Goal: Navigation & Orientation: Understand site structure

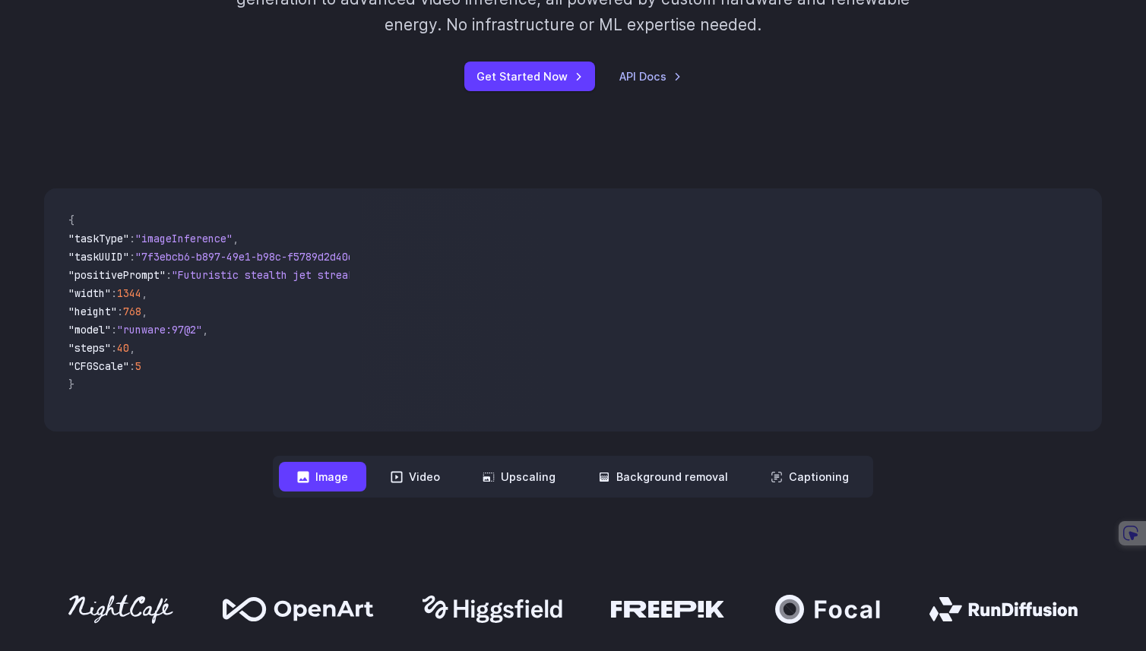
scroll to position [409, 0]
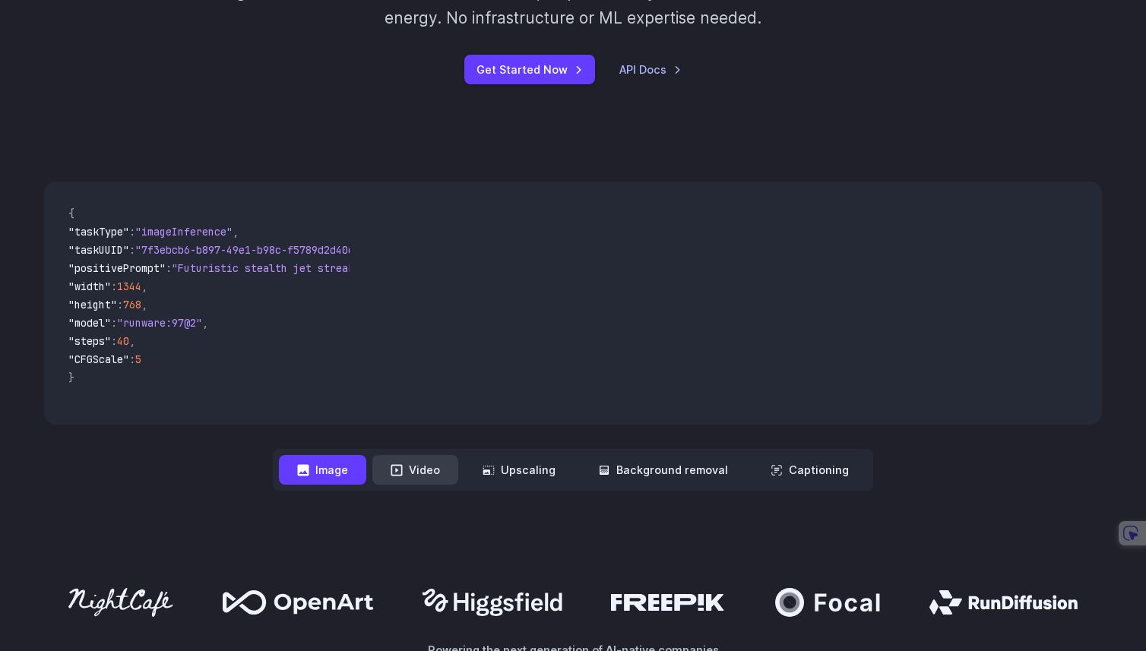
click at [438, 467] on button "Video" at bounding box center [415, 470] width 86 height 30
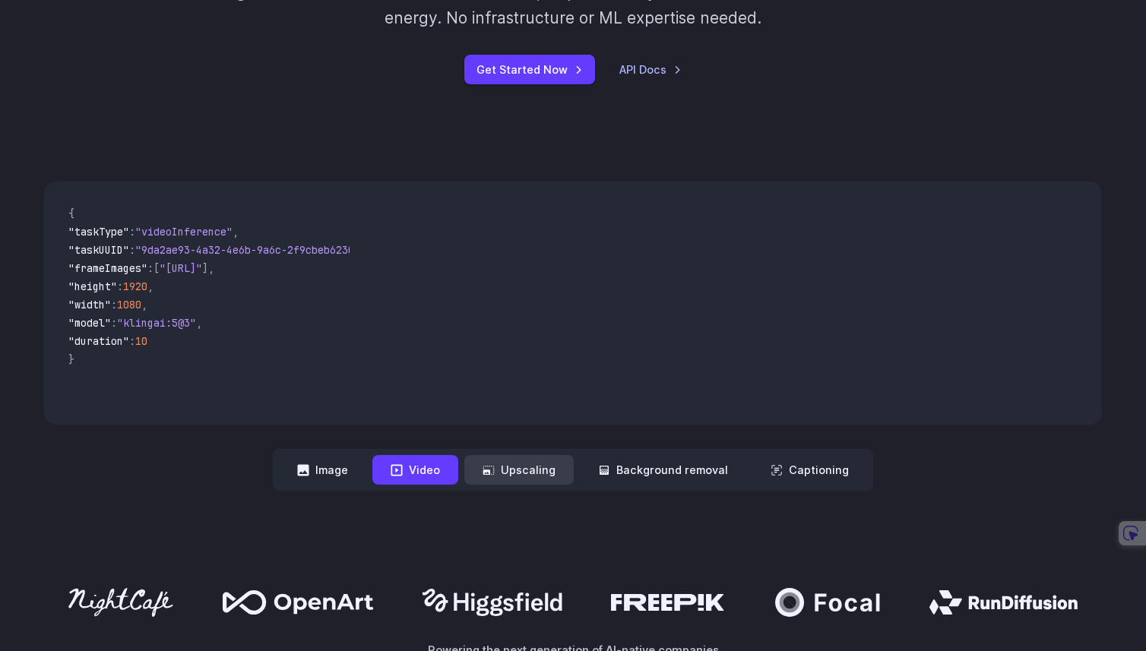
click at [546, 467] on button "Upscaling" at bounding box center [518, 470] width 109 height 30
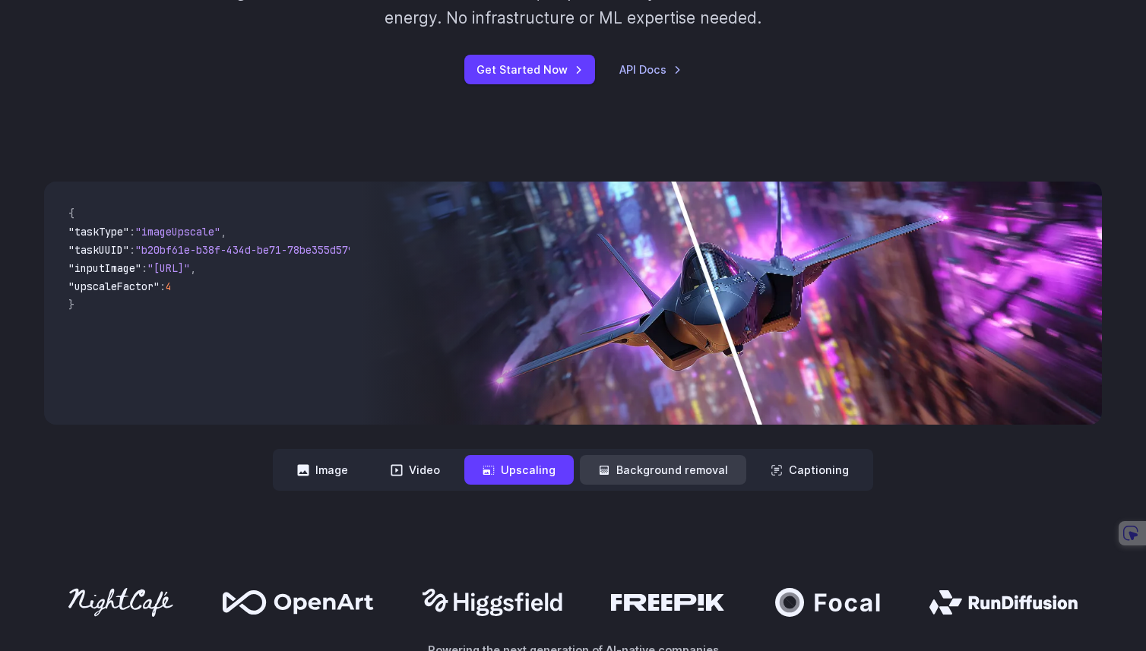
click at [615, 467] on button "Background removal" at bounding box center [663, 470] width 166 height 30
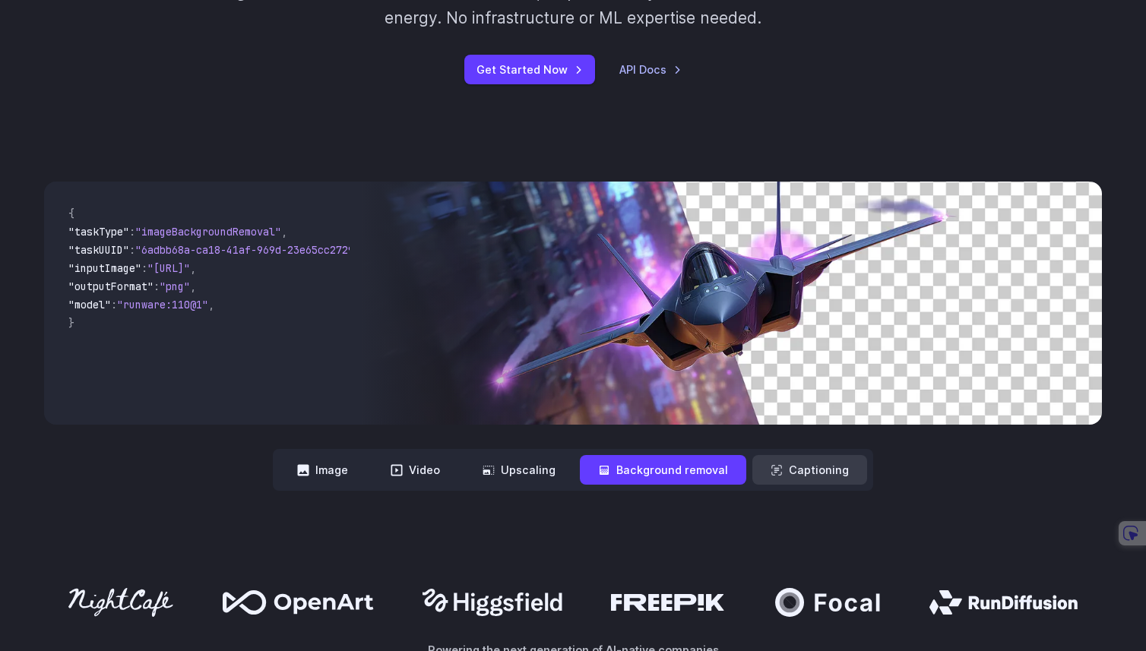
click at [774, 462] on button "Captioning" at bounding box center [809, 470] width 115 height 30
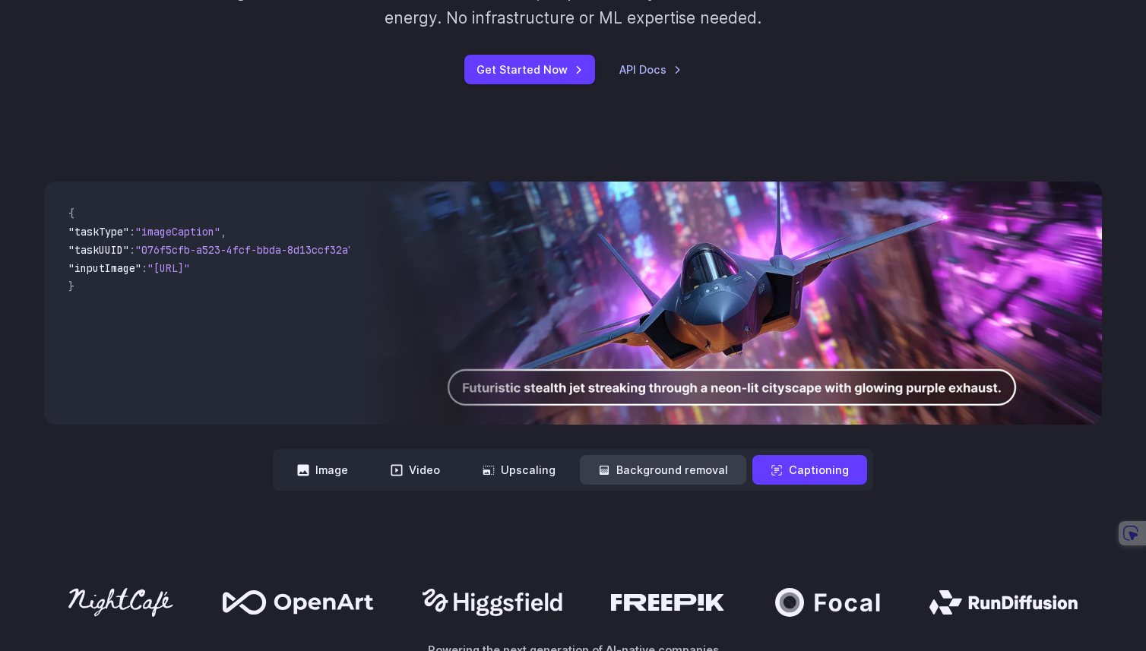
click at [684, 479] on button "Background removal" at bounding box center [663, 470] width 166 height 30
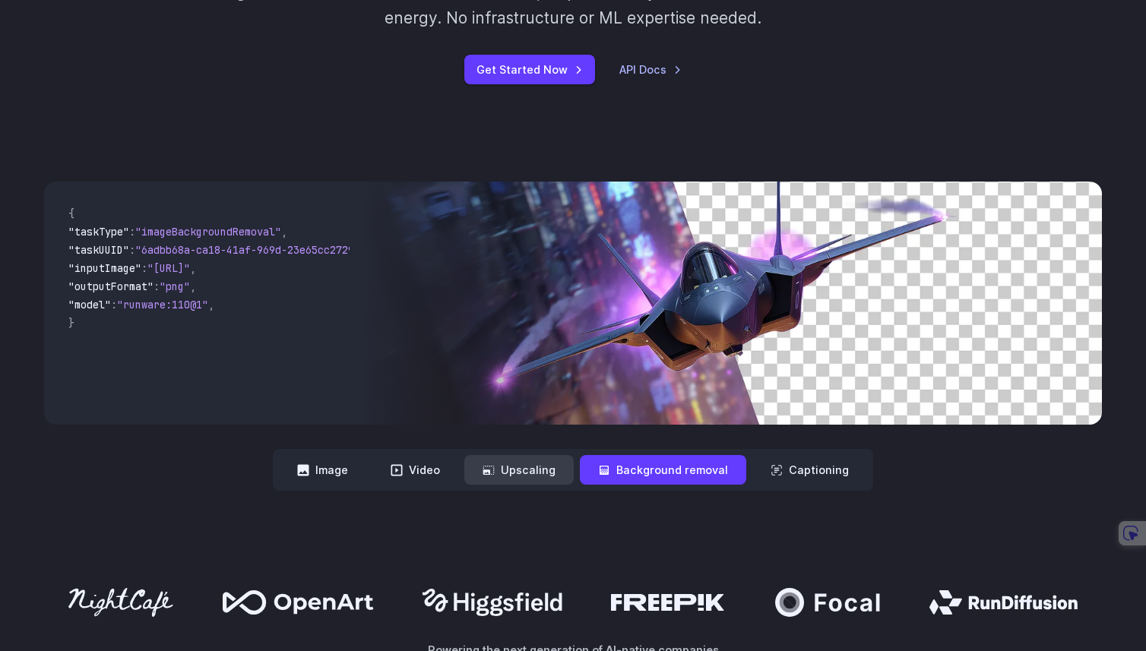
click at [542, 476] on button "Upscaling" at bounding box center [518, 470] width 109 height 30
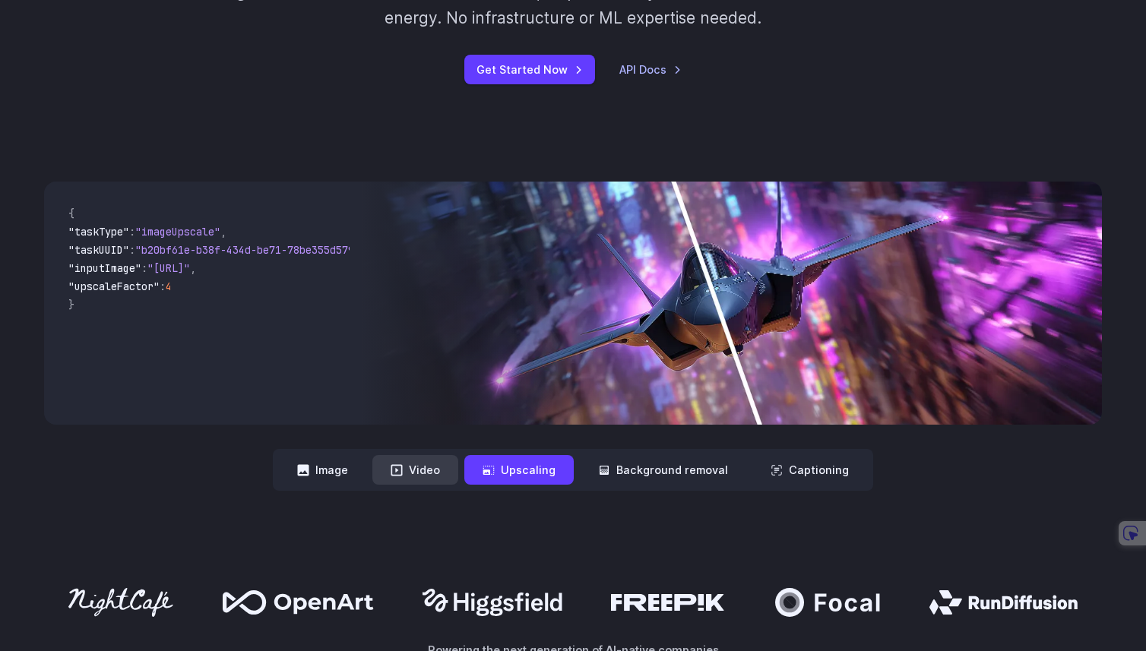
click at [435, 476] on button "Video" at bounding box center [415, 470] width 86 height 30
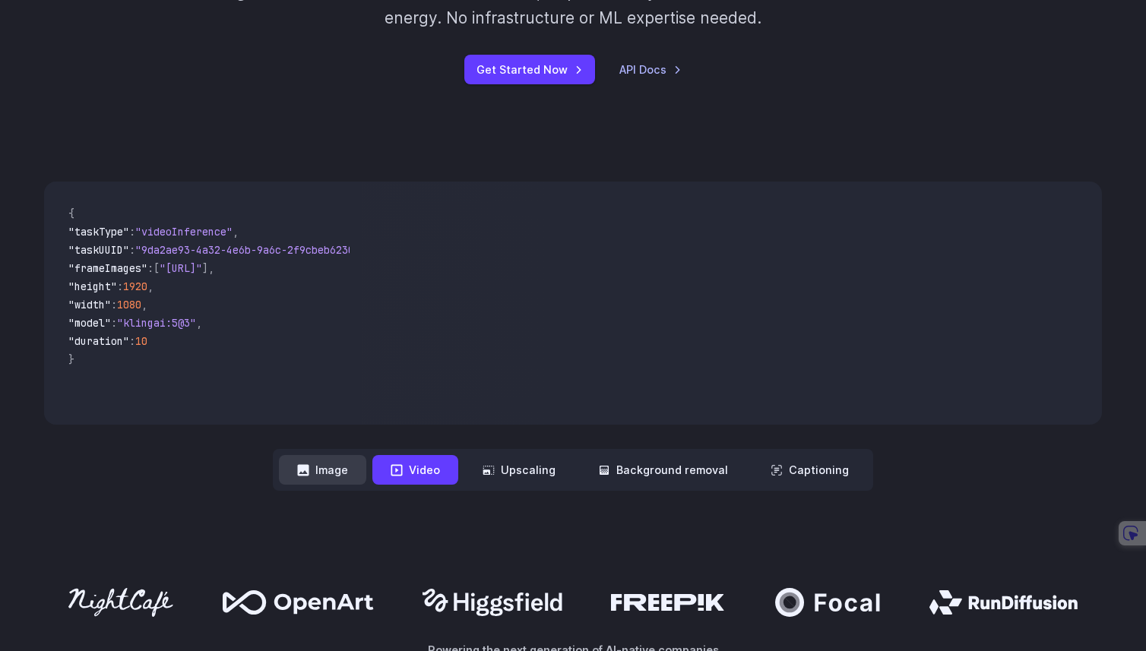
click at [348, 476] on button "Image" at bounding box center [322, 470] width 87 height 30
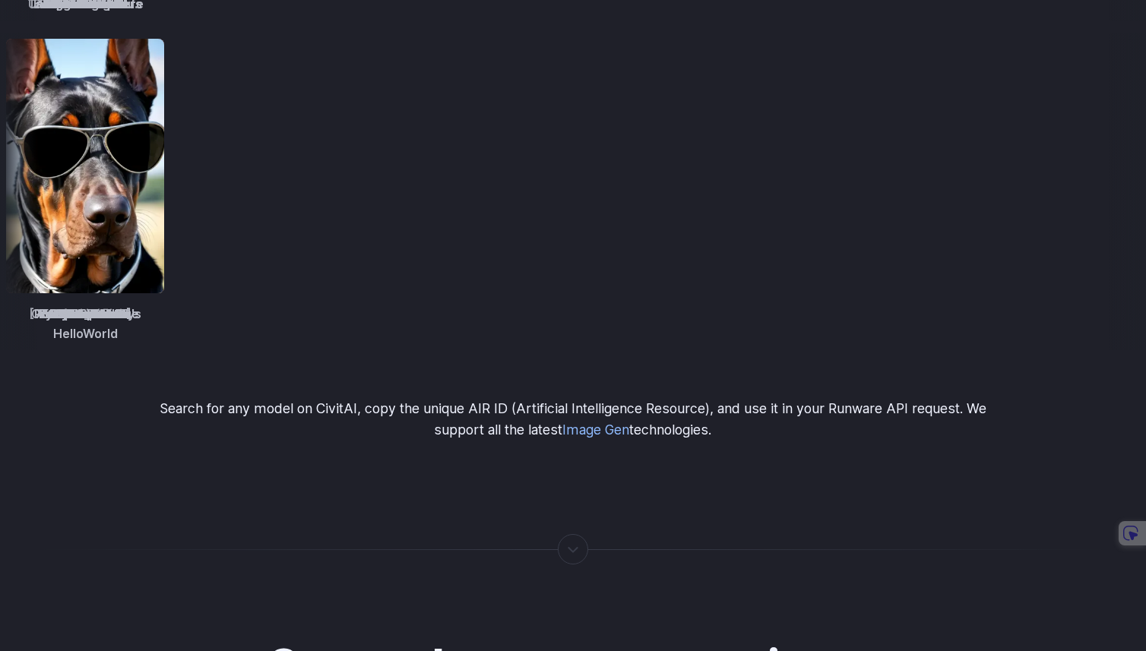
scroll to position [2314, 0]
